Goal: Check status: Check status

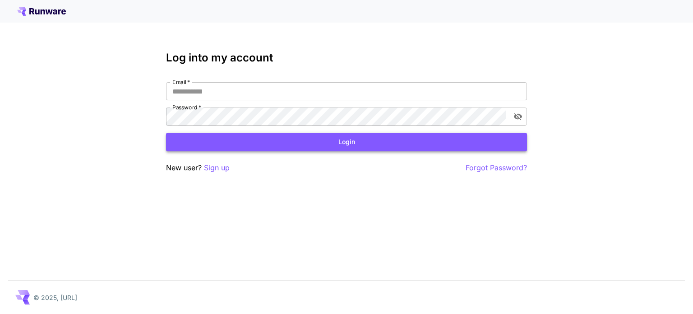
type input "**********"
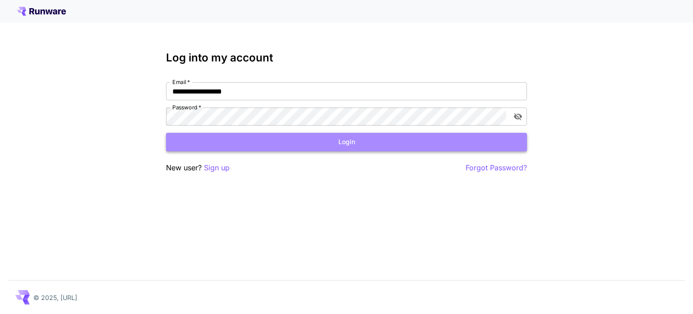
click at [258, 147] on button "Login" at bounding box center [346, 142] width 361 height 18
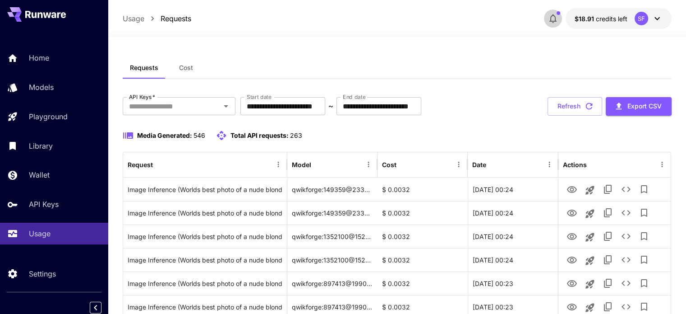
click at [556, 20] on icon "button" at bounding box center [553, 18] width 7 height 9
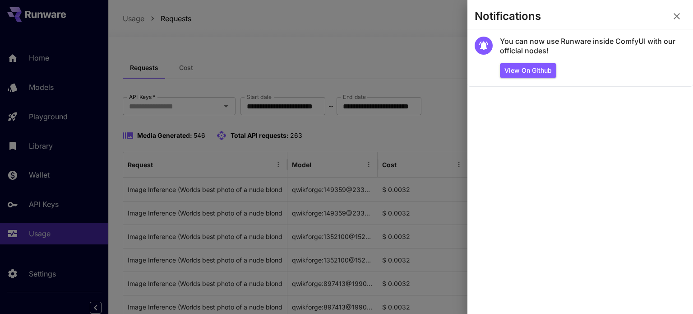
click at [358, 41] on div at bounding box center [346, 157] width 693 height 314
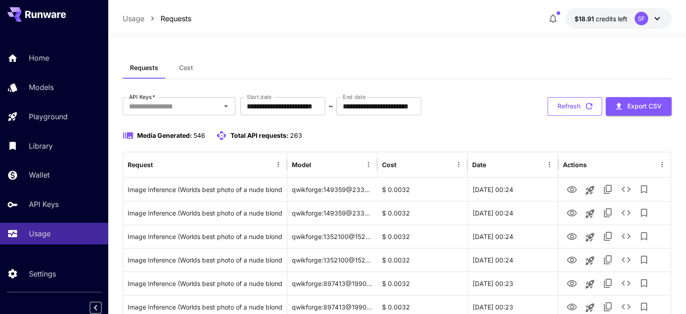
click at [575, 99] on button "Refresh" at bounding box center [575, 106] width 55 height 18
drag, startPoint x: 569, startPoint y: 104, endPoint x: 462, endPoint y: 115, distance: 107.0
click at [569, 104] on button "Refresh" at bounding box center [575, 106] width 55 height 18
click at [562, 112] on button "Refresh" at bounding box center [575, 106] width 55 height 18
click at [589, 106] on icon "button" at bounding box center [589, 106] width 10 height 10
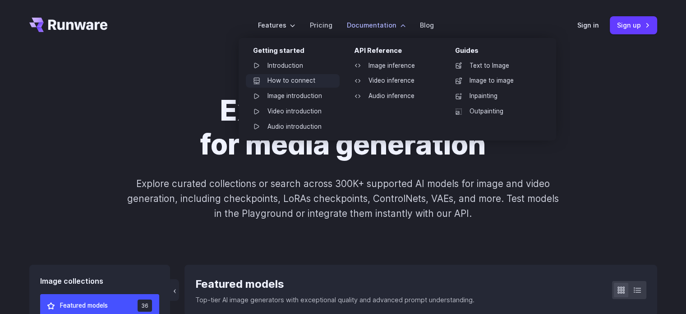
click at [289, 80] on link "How to connect" at bounding box center [293, 81] width 94 height 14
